Goal: Task Accomplishment & Management: Complete application form

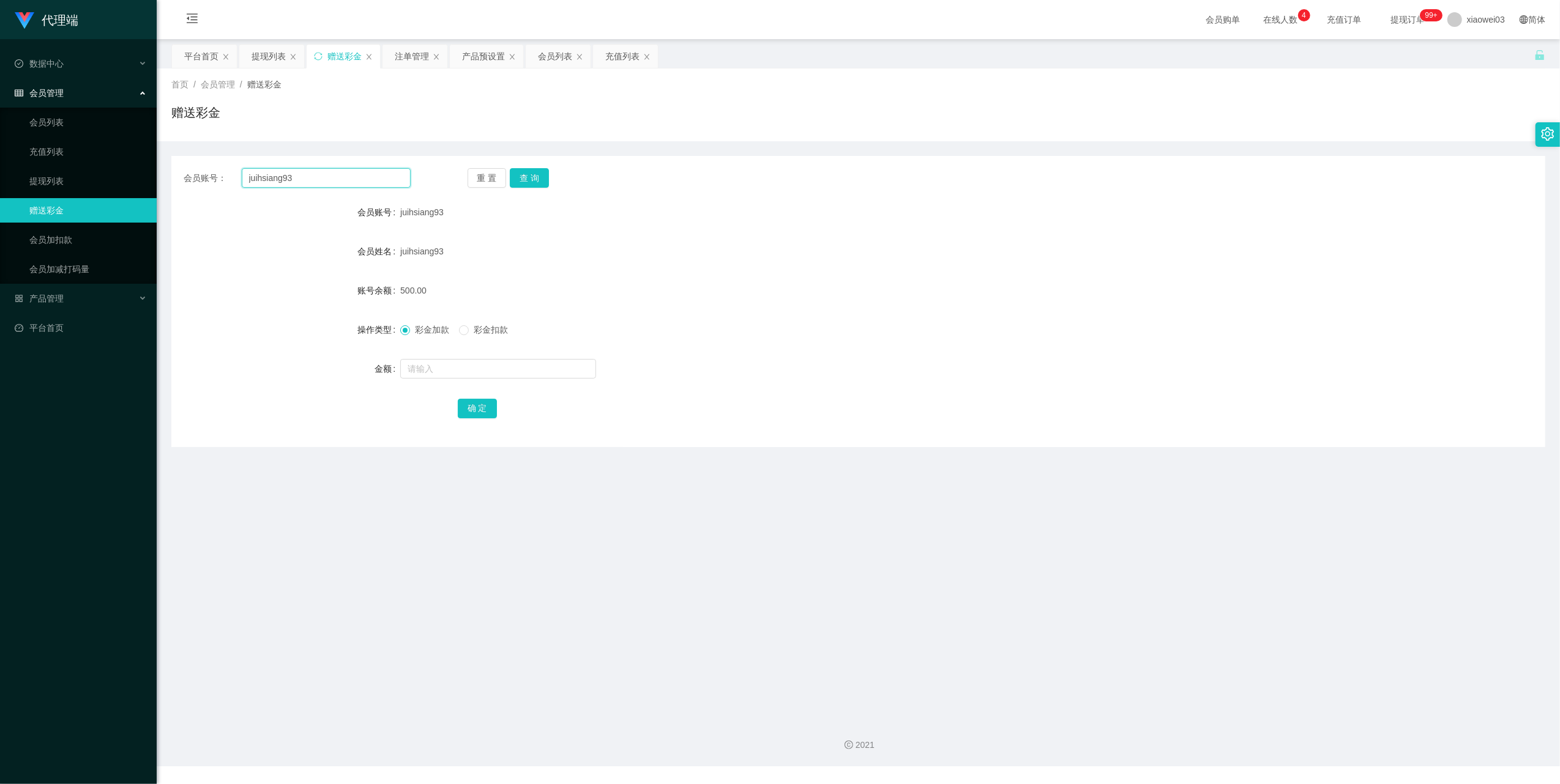
click at [363, 169] on input "juihsiang93" at bounding box center [327, 178] width 169 height 20
paste input "Seng6277"
type input "Seng6277"
click at [522, 171] on button "查 询" at bounding box center [528, 178] width 39 height 20
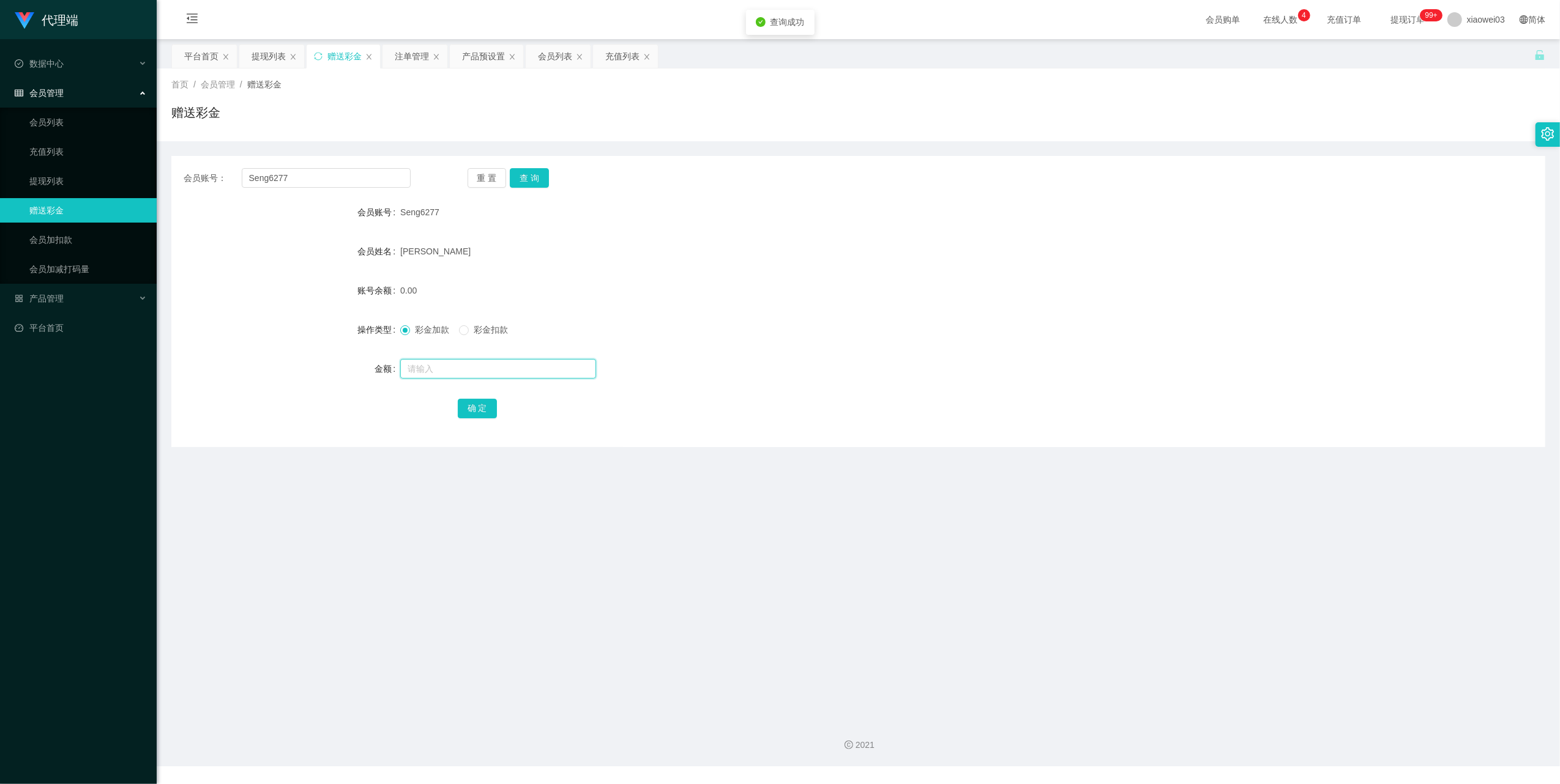
click at [500, 375] on input "text" at bounding box center [498, 369] width 196 height 20
type input "100"
drag, startPoint x: 483, startPoint y: 403, endPoint x: 493, endPoint y: 402, distance: 10.0
click at [483, 404] on button "确 定" at bounding box center [477, 409] width 39 height 20
click at [380, 175] on input "Seng6277" at bounding box center [327, 178] width 169 height 20
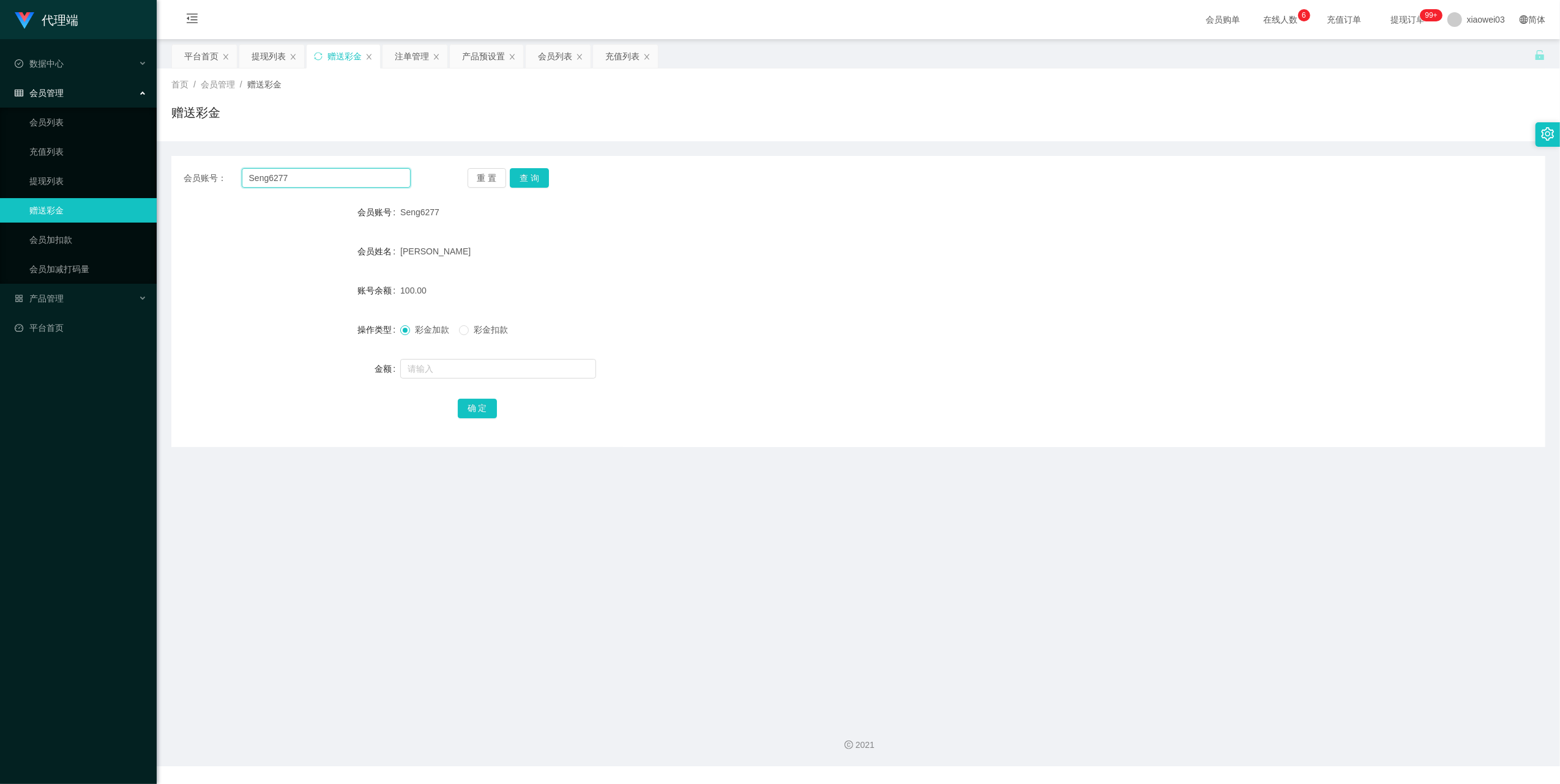
click at [380, 175] on input "Seng6277" at bounding box center [327, 178] width 169 height 20
paste input "Joeyvoon"
type input "Joeyvoon"
drag, startPoint x: 542, startPoint y: 182, endPoint x: 545, endPoint y: 206, distance: 24.2
click at [542, 182] on button "查 询" at bounding box center [528, 178] width 39 height 20
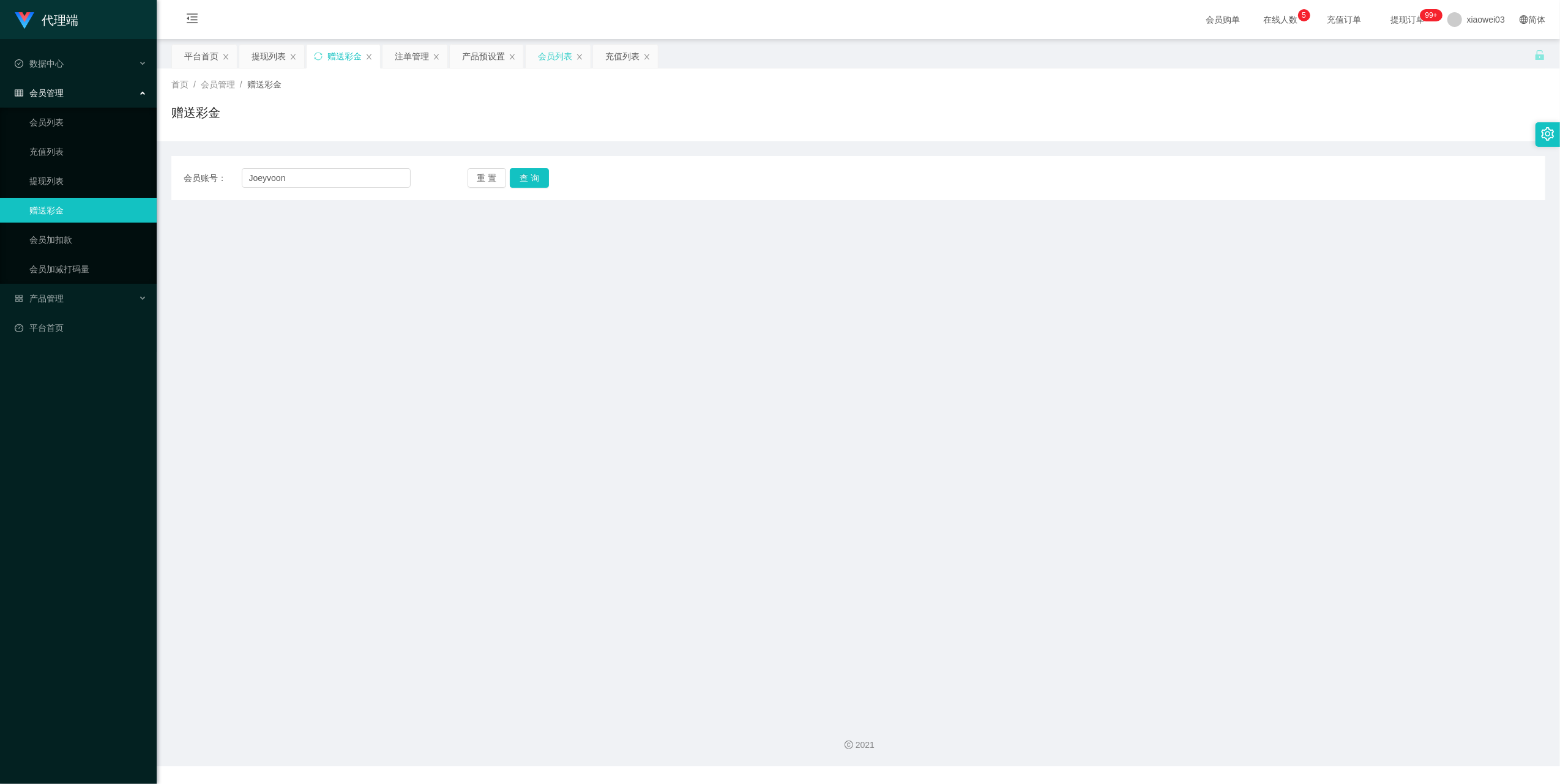
click at [549, 59] on div "会员列表" at bounding box center [555, 56] width 35 height 24
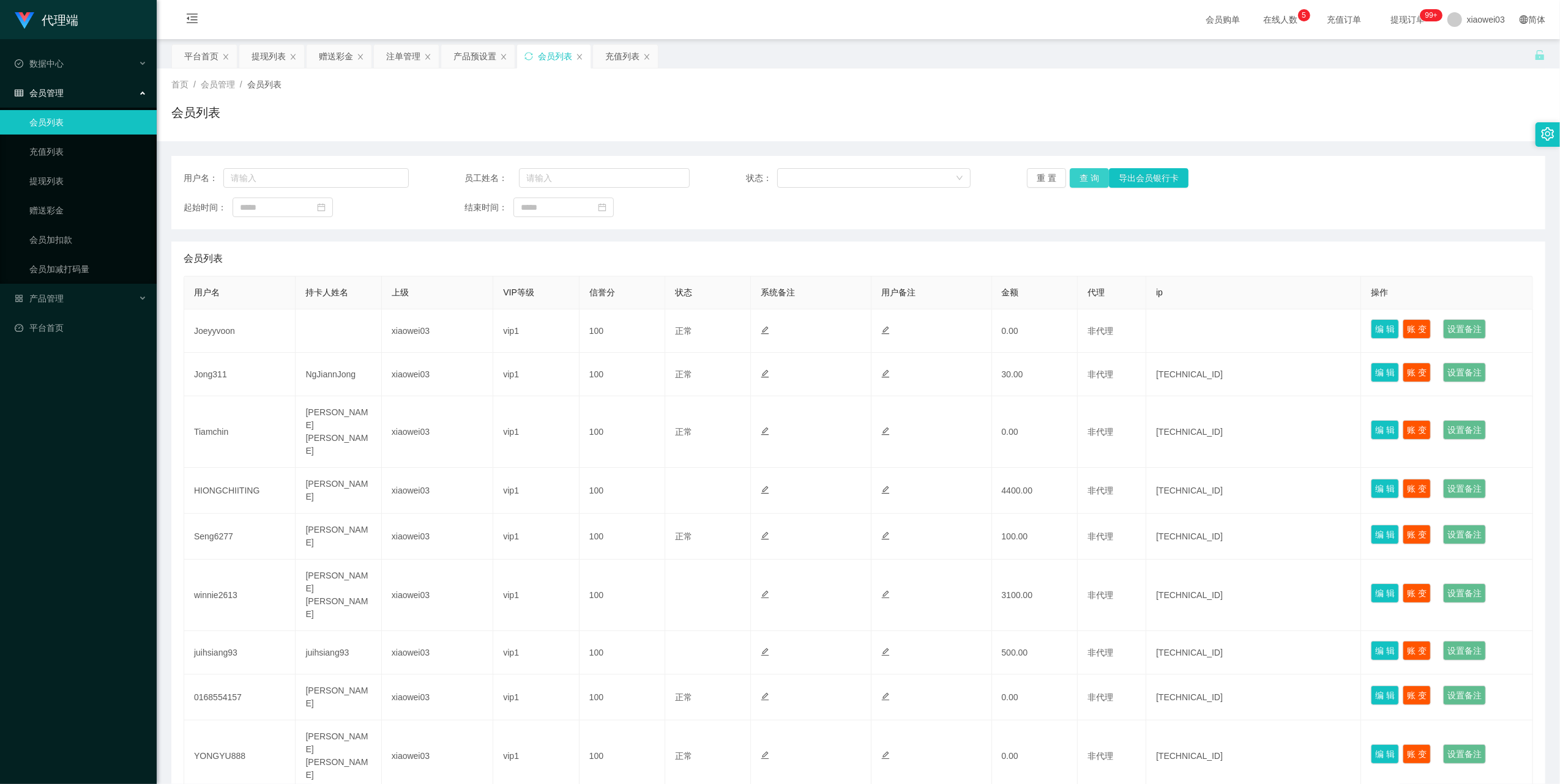
click at [1081, 179] on button "查 询" at bounding box center [1089, 178] width 39 height 20
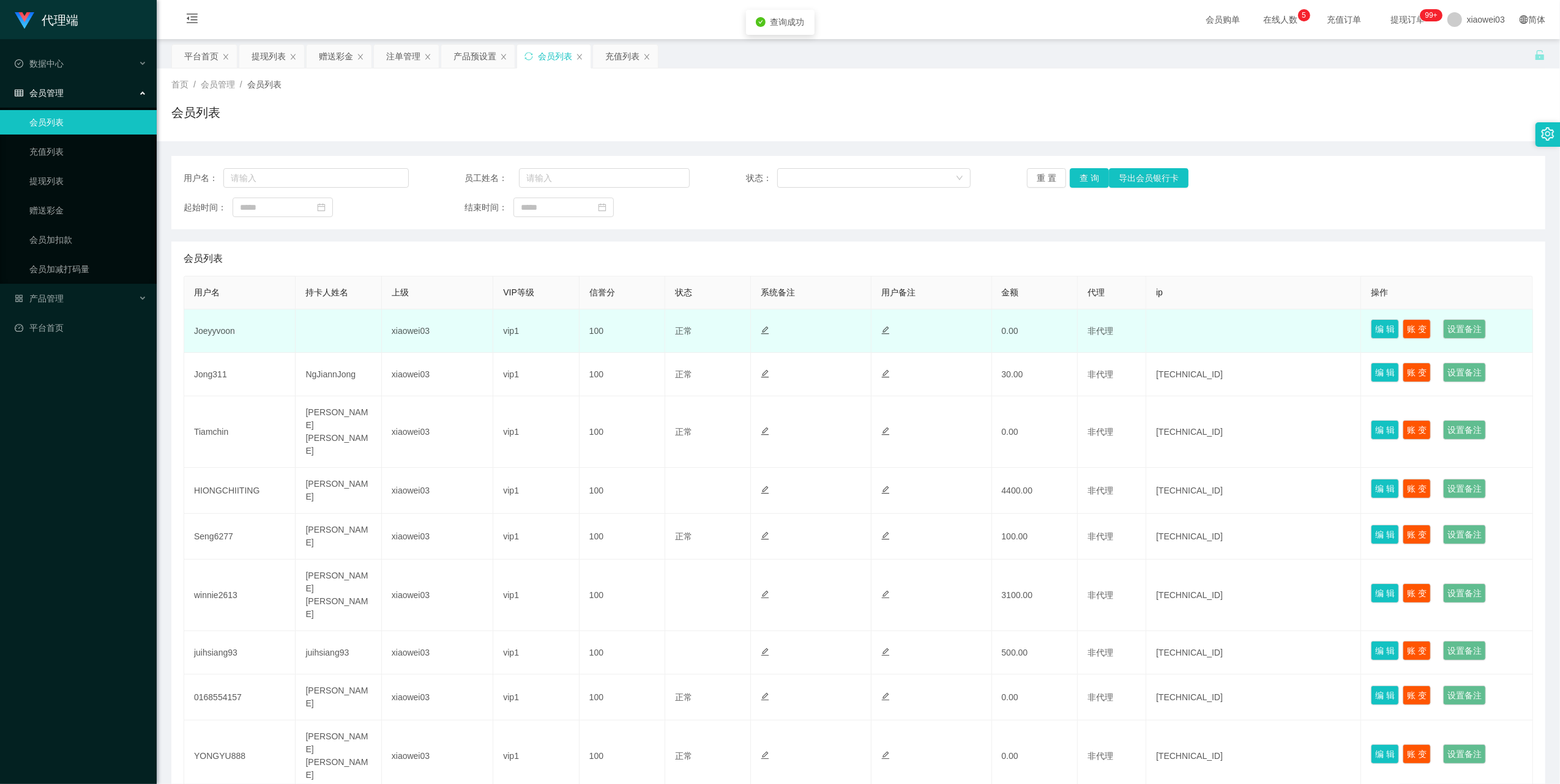
click at [219, 328] on td "Joeyyvoon" at bounding box center [239, 331] width 111 height 44
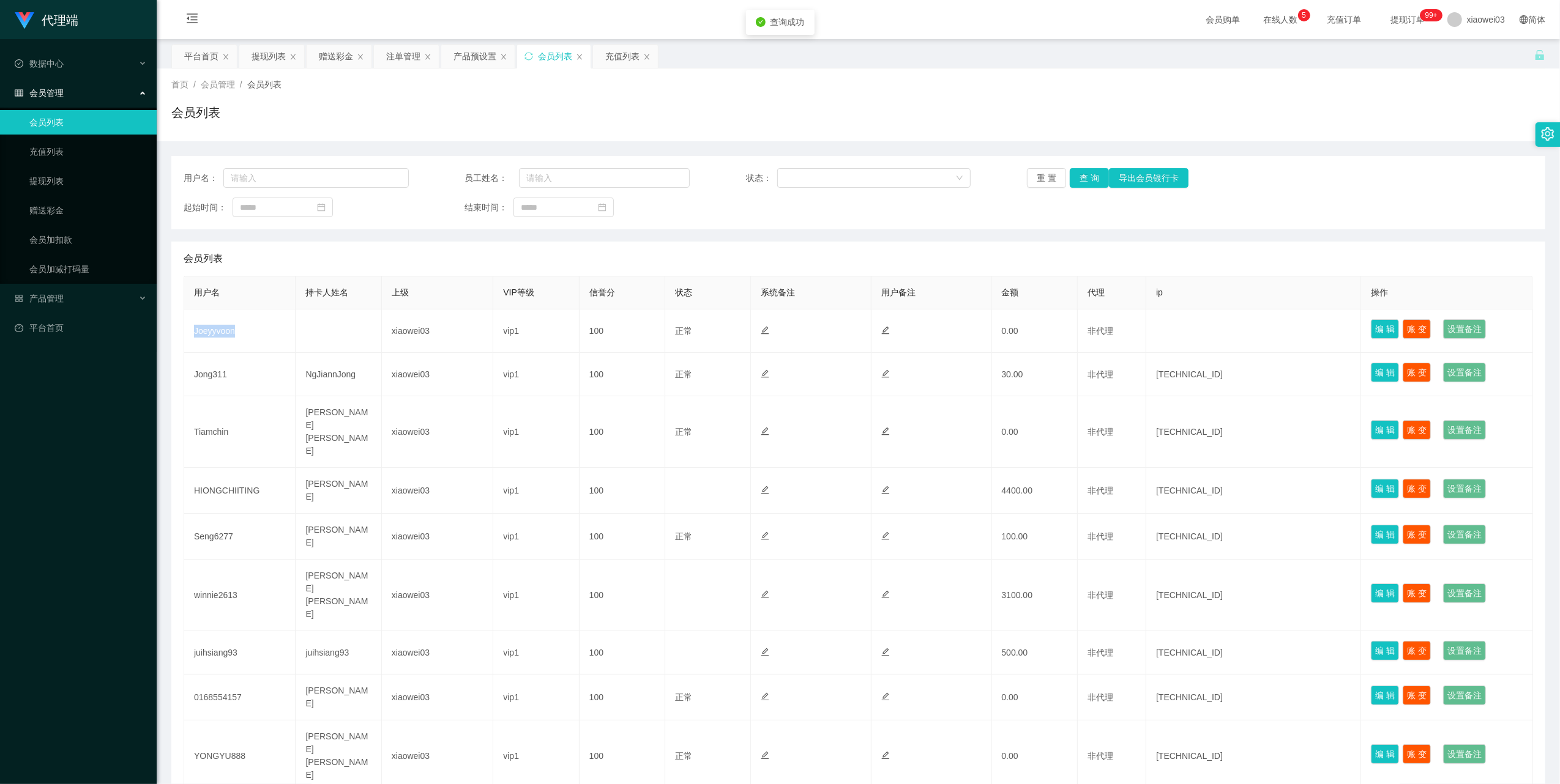
copy td "Joeyyvoon"
click at [318, 57] on div "赠送彩金" at bounding box center [338, 56] width 65 height 24
click at [341, 59] on div "赠送彩金" at bounding box center [336, 56] width 35 height 24
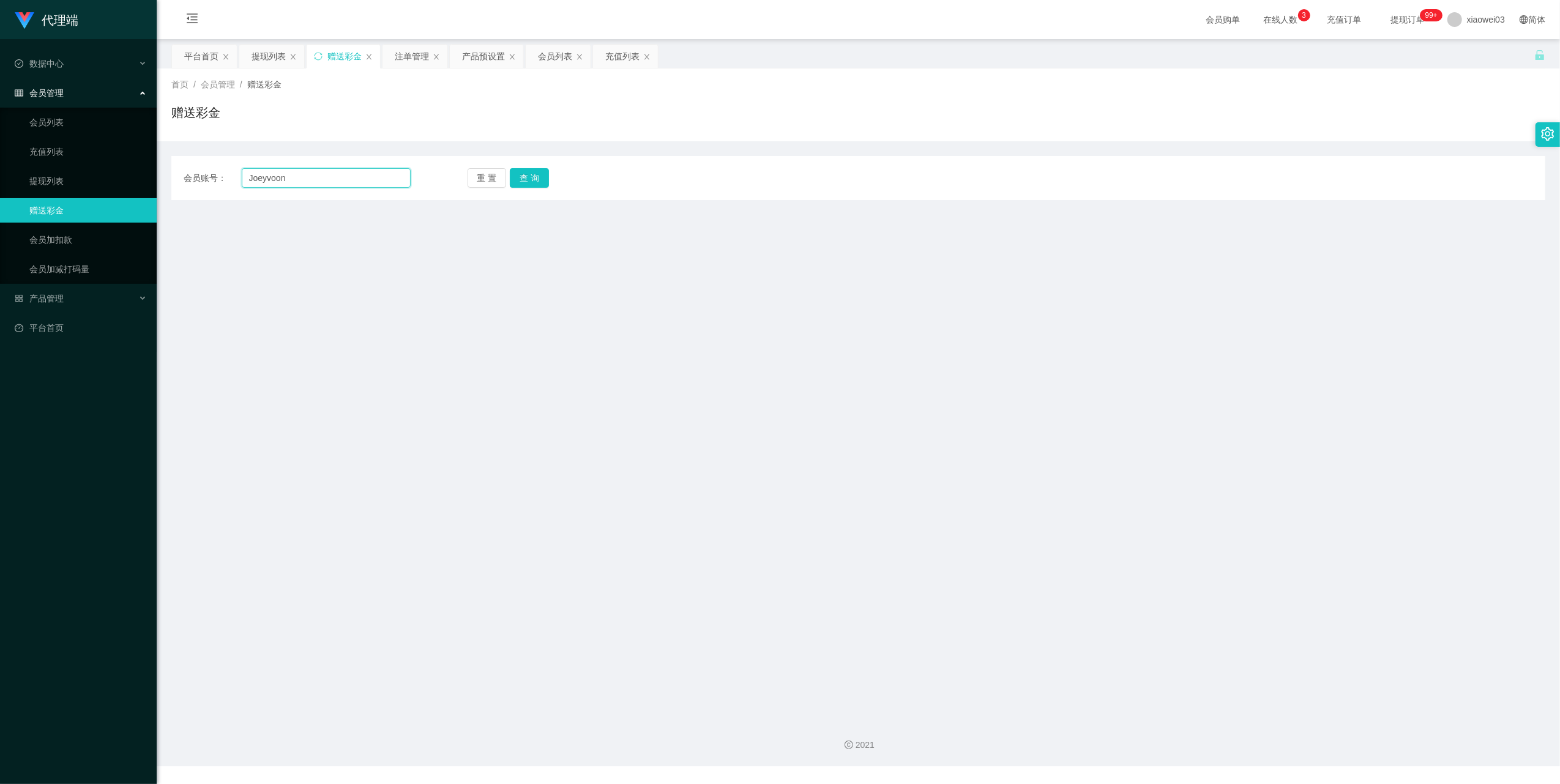
click at [324, 171] on input "Joeyvoon" at bounding box center [327, 178] width 169 height 20
drag, startPoint x: 324, startPoint y: 171, endPoint x: 348, endPoint y: 185, distance: 27.8
click at [325, 174] on input "Joeyvoon" at bounding box center [327, 178] width 169 height 20
click at [531, 178] on button "查 询" at bounding box center [528, 178] width 39 height 20
click at [531, 178] on button "查 询" at bounding box center [536, 178] width 53 height 20
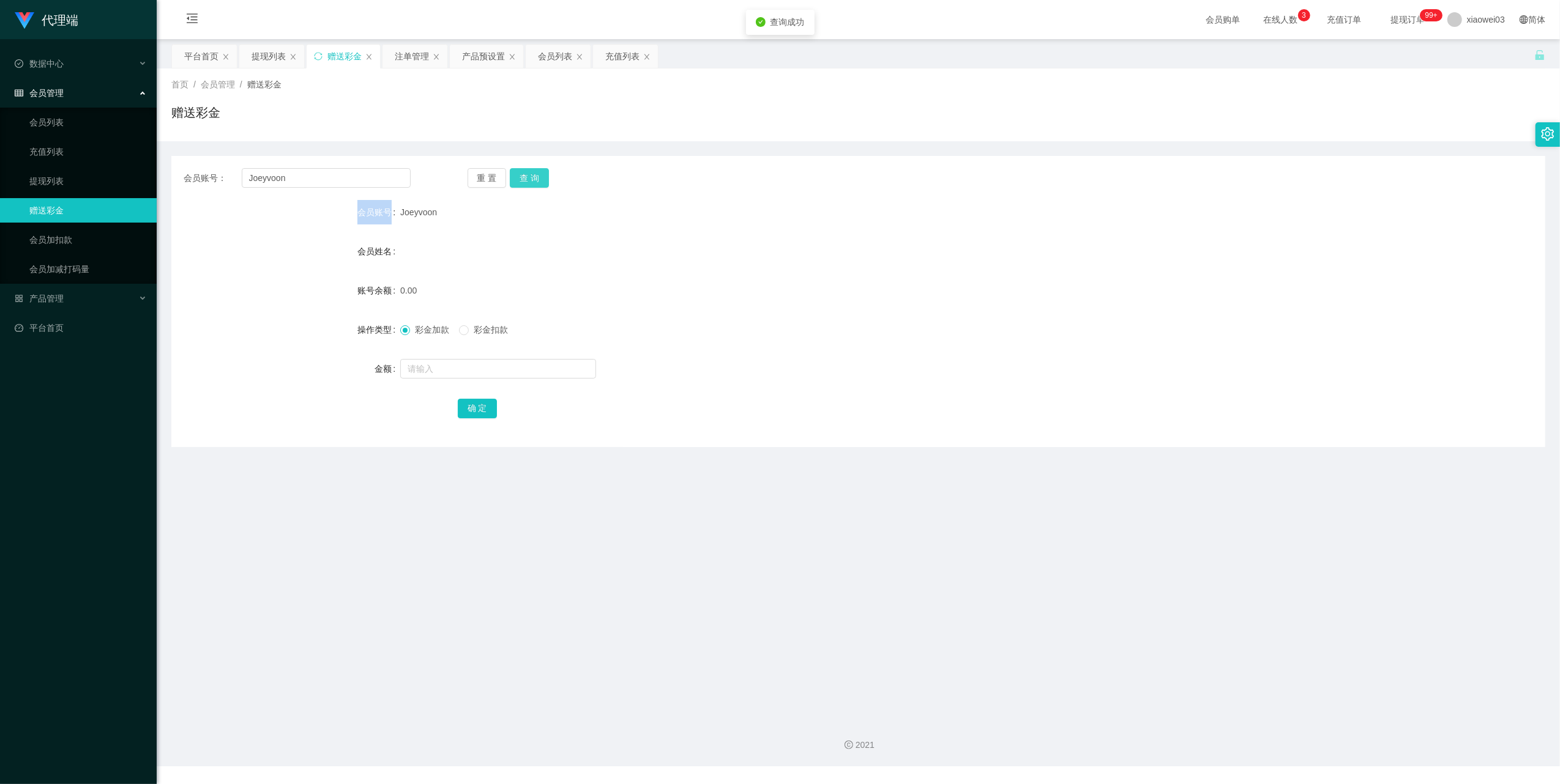
click at [531, 178] on div "重 置 查 询" at bounding box center [581, 178] width 227 height 20
click at [513, 366] on input "text" at bounding box center [498, 369] width 196 height 20
type input "30"
click at [468, 402] on button "确 定" at bounding box center [477, 409] width 39 height 20
